Goal: Contribute content: Contribute content

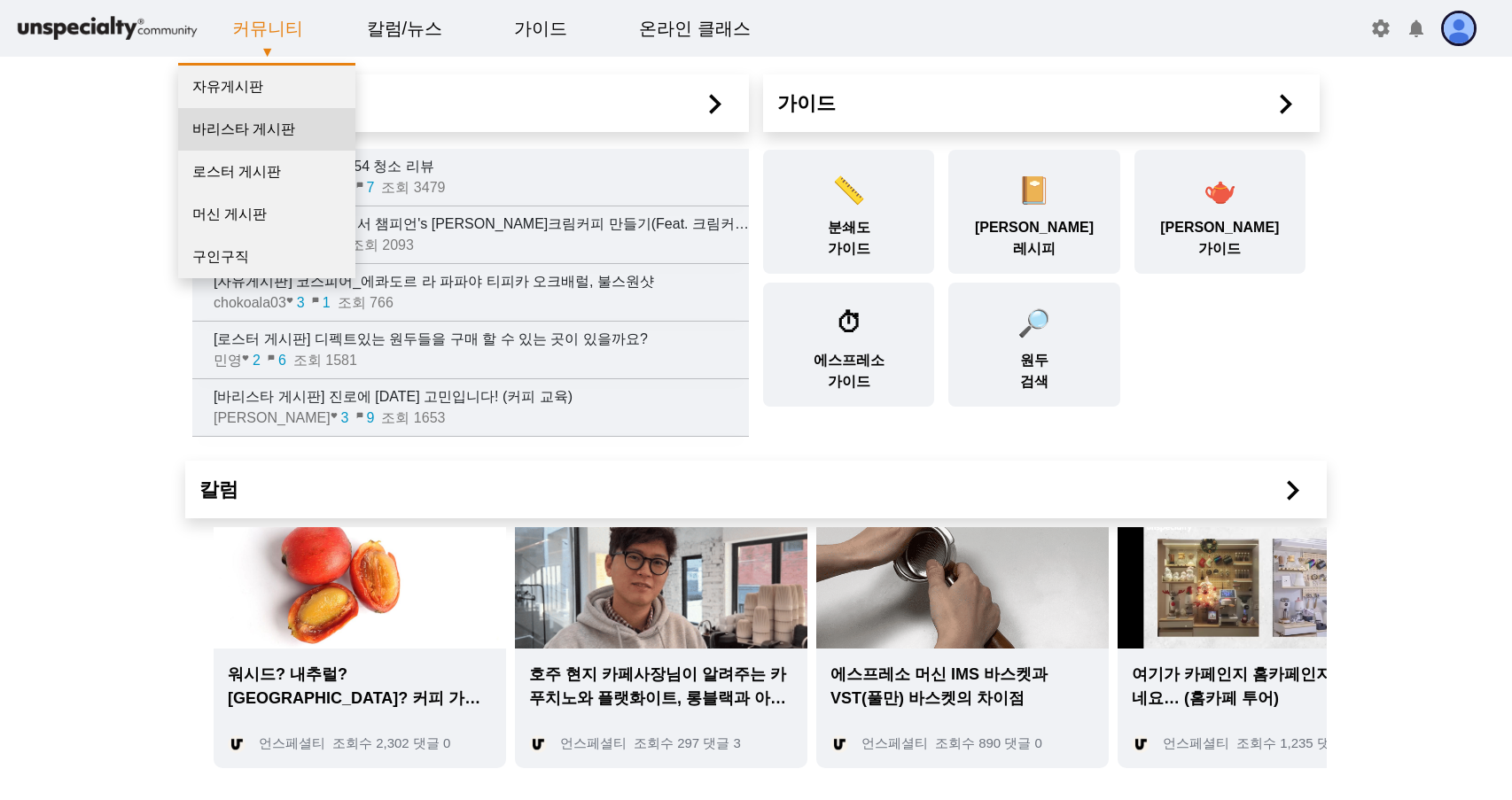
click at [267, 134] on link "바리스타 게시판" at bounding box center [266, 129] width 177 height 43
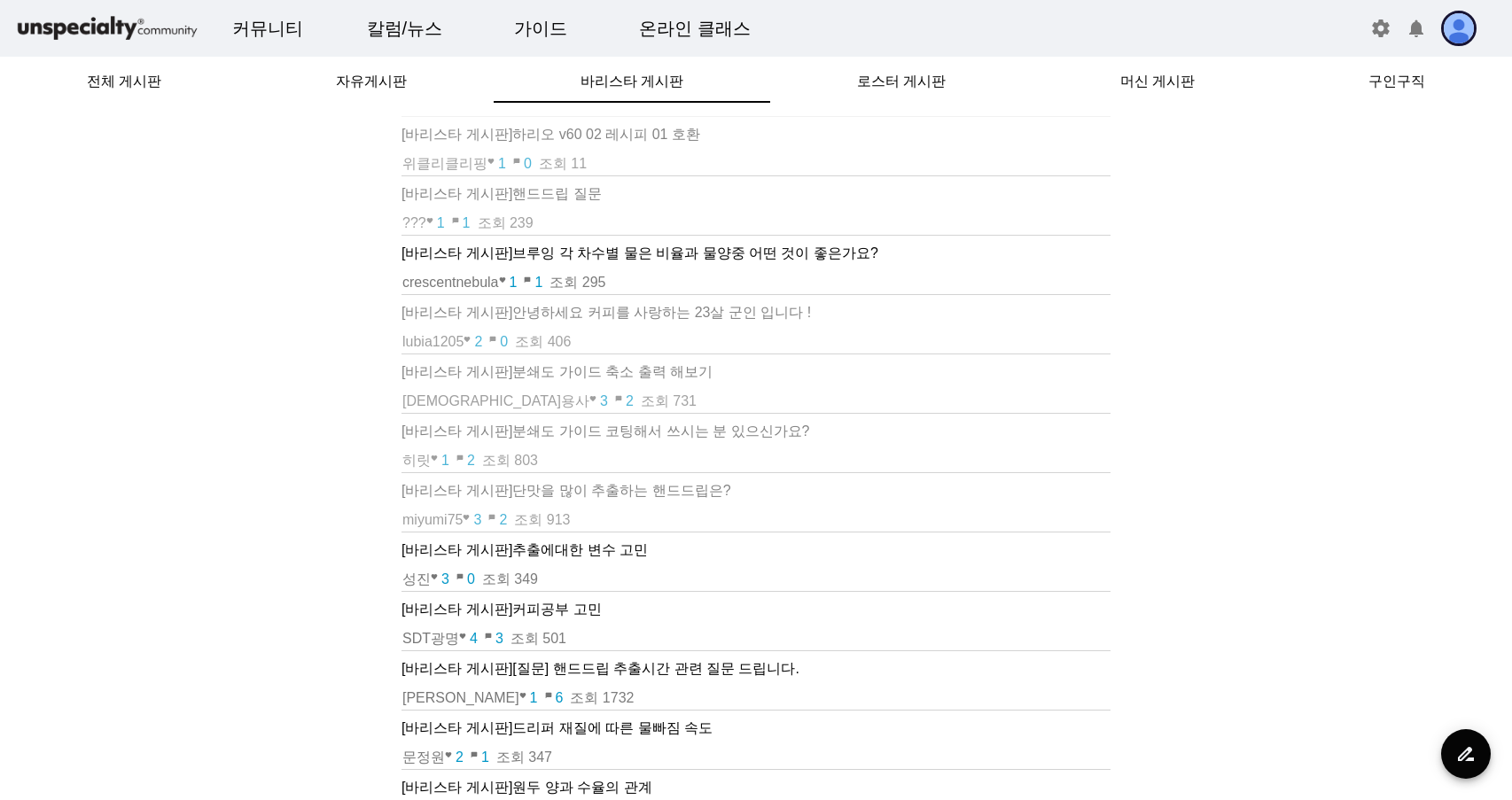
click at [671, 135] on p "[바리스타 게시판] 하리오 v60 02 레시피 01 호환" at bounding box center [756, 134] width 709 height 21
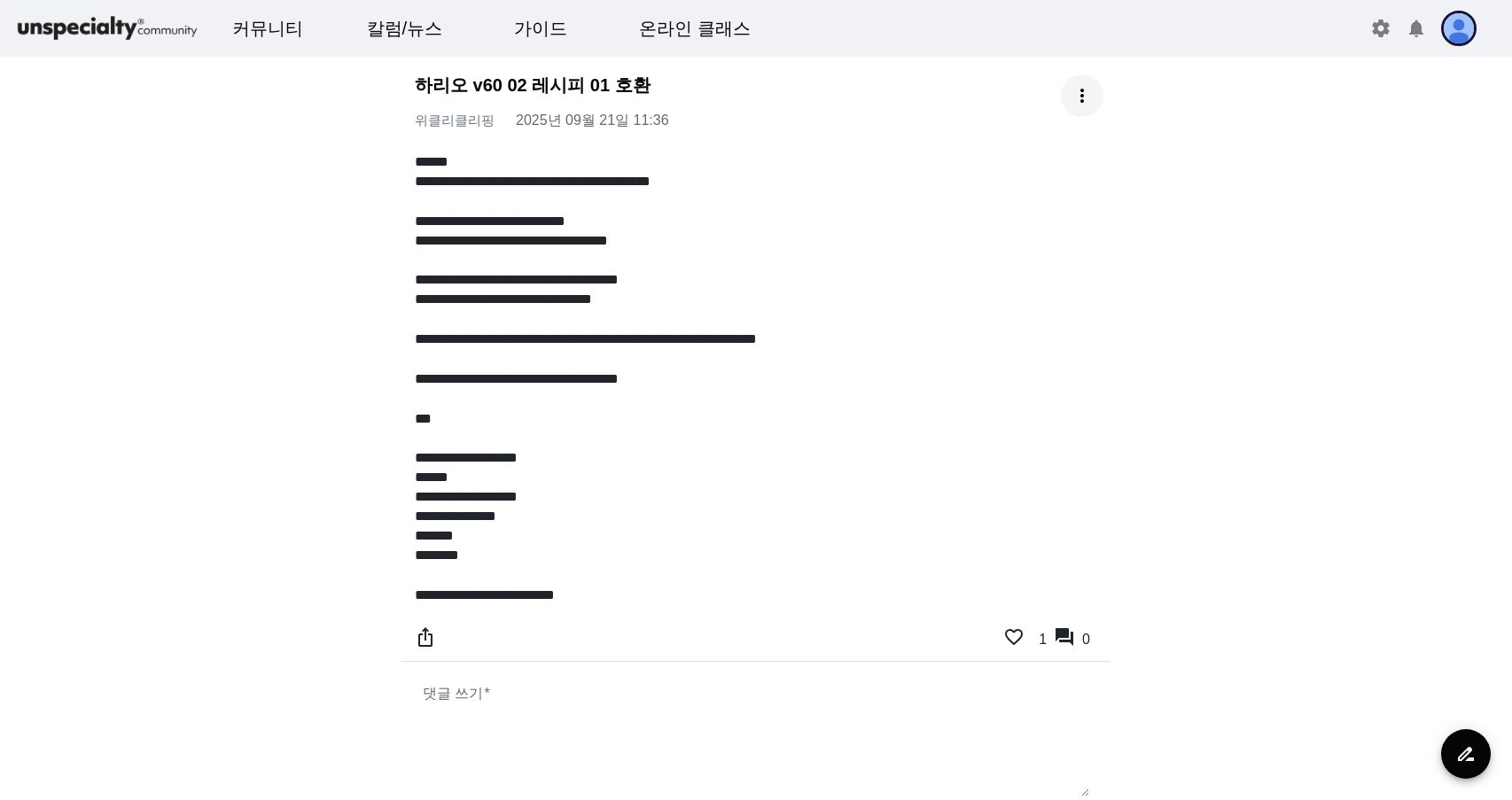
click at [1092, 100] on span at bounding box center [1082, 96] width 43 height 43
click at [1056, 137] on span "수정하기" at bounding box center [1061, 145] width 57 height 21
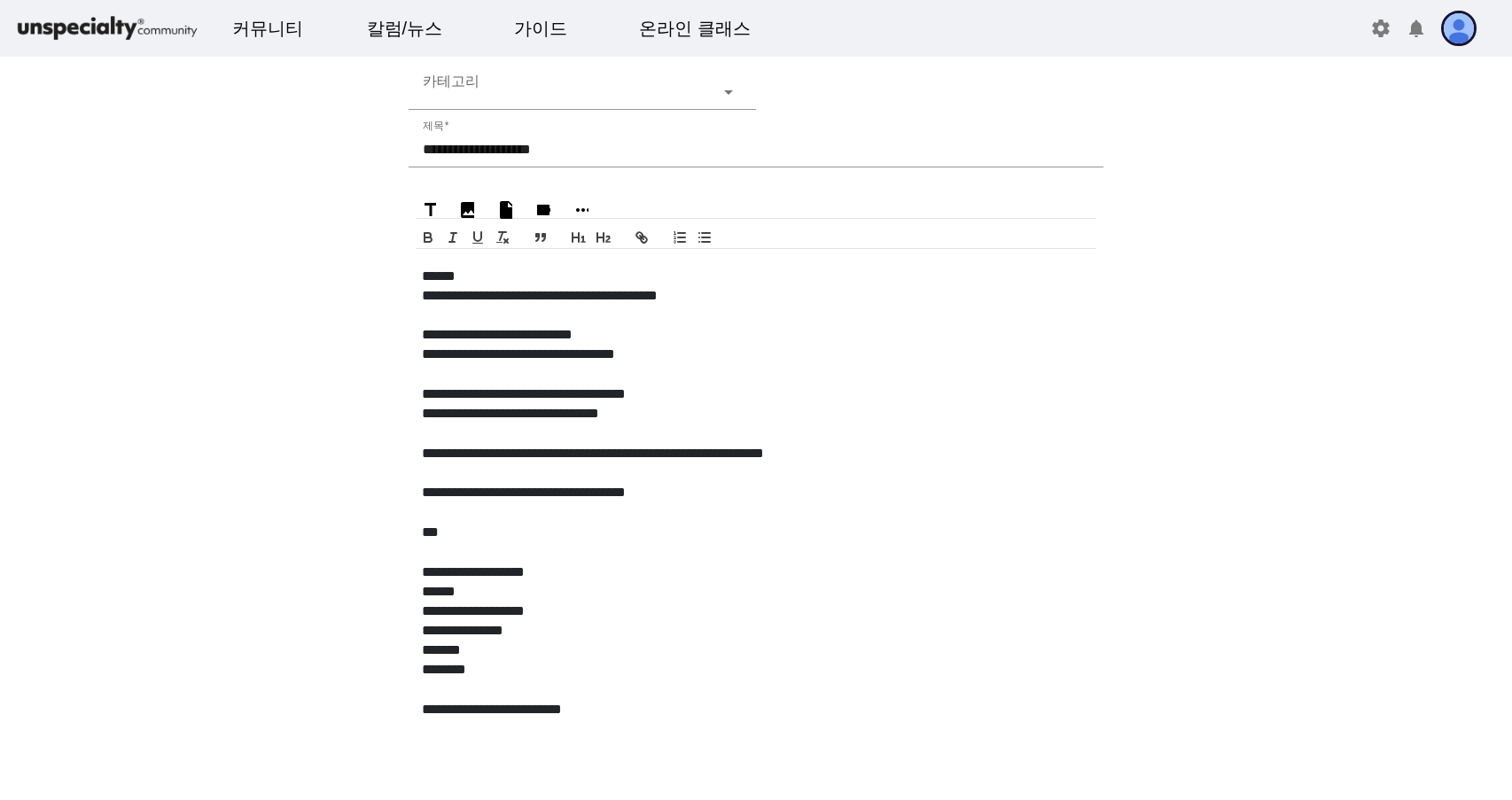
scroll to position [85, 0]
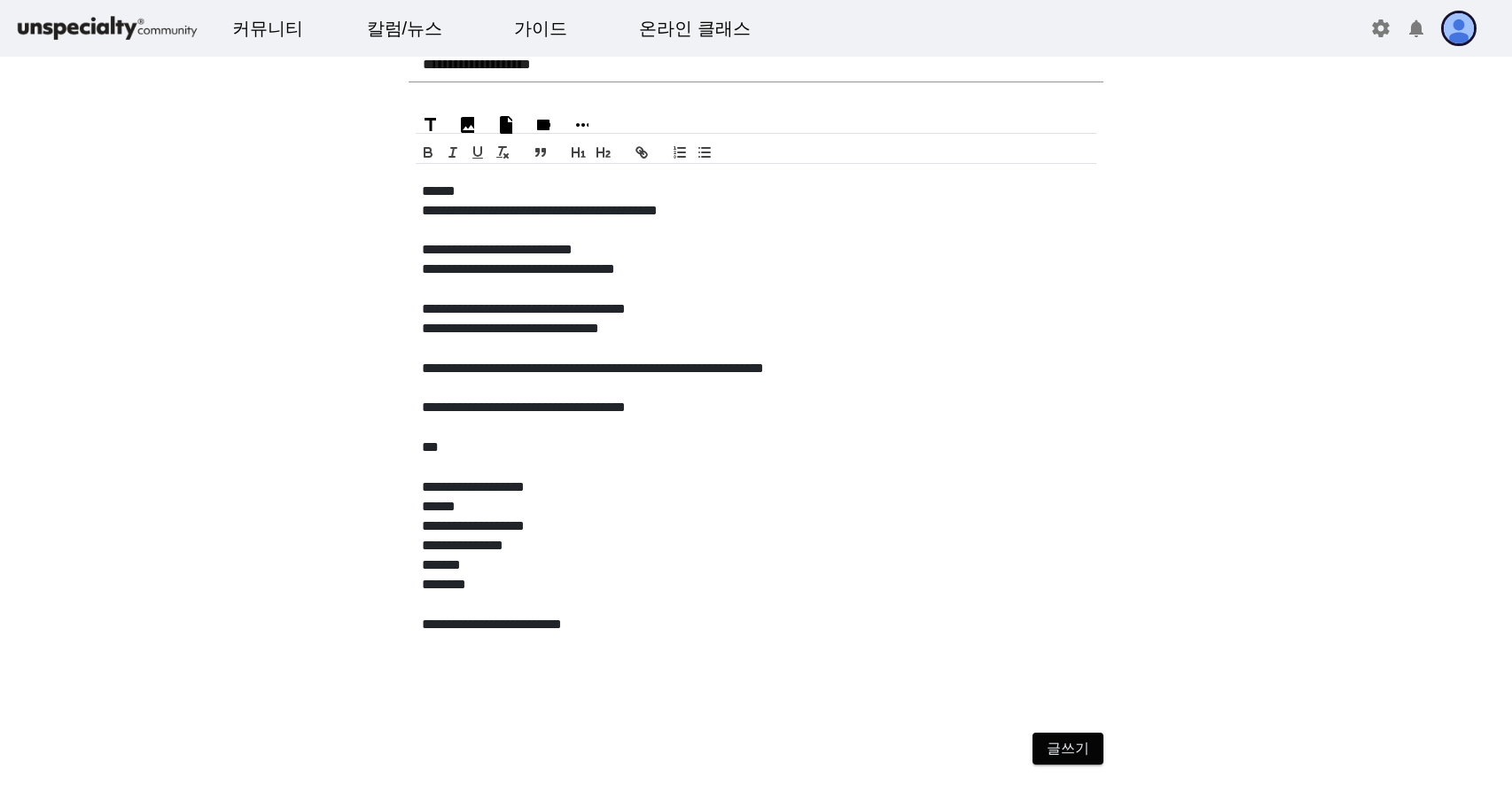
click at [746, 636] on div "**********" at bounding box center [756, 438] width 695 height 534
click at [1079, 758] on span "글쓰기" at bounding box center [1068, 749] width 43 height 21
